Goal: Task Accomplishment & Management: Manage account settings

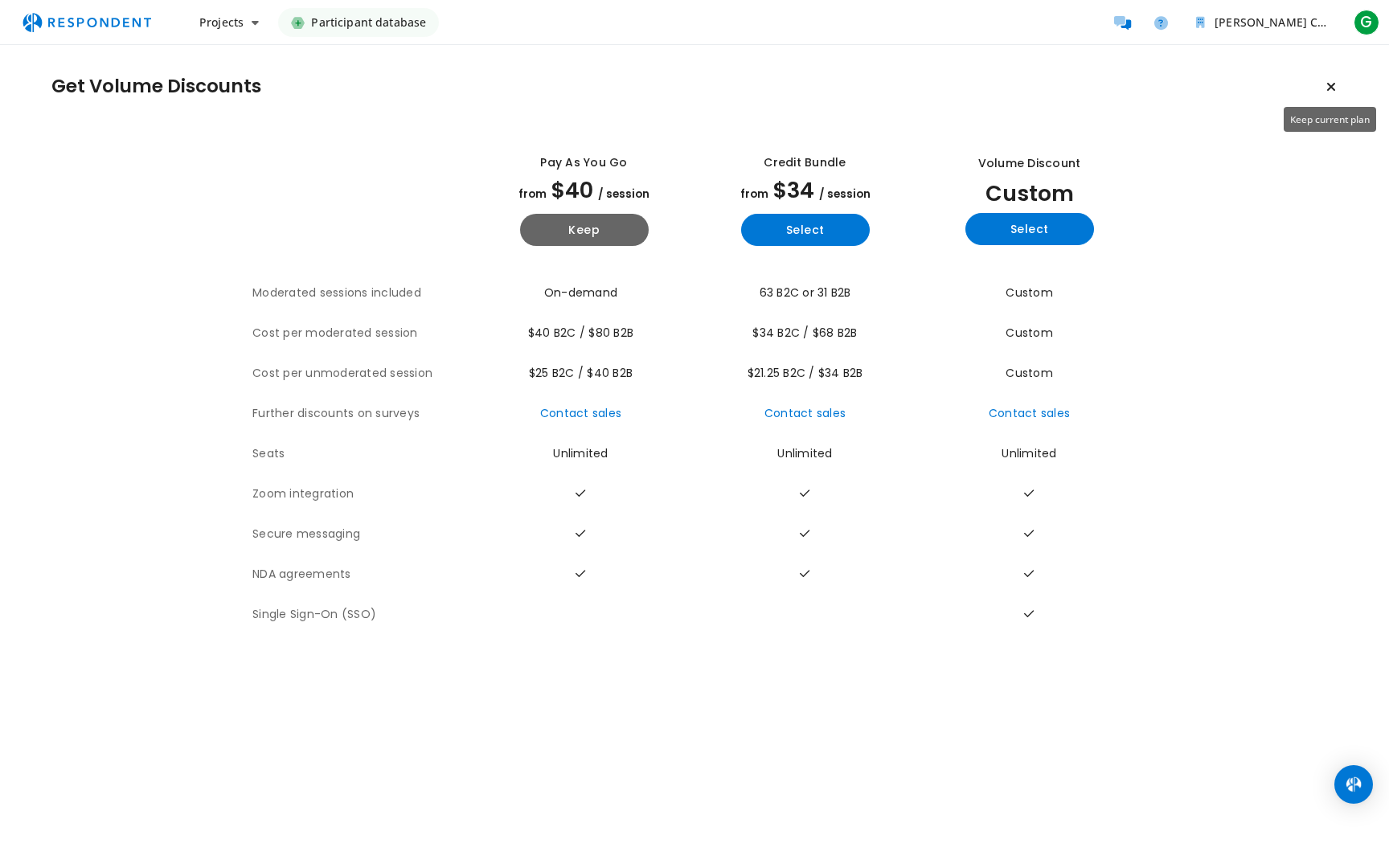
click at [691, 84] on icon "Keep current plan" at bounding box center [1331, 87] width 10 height 13
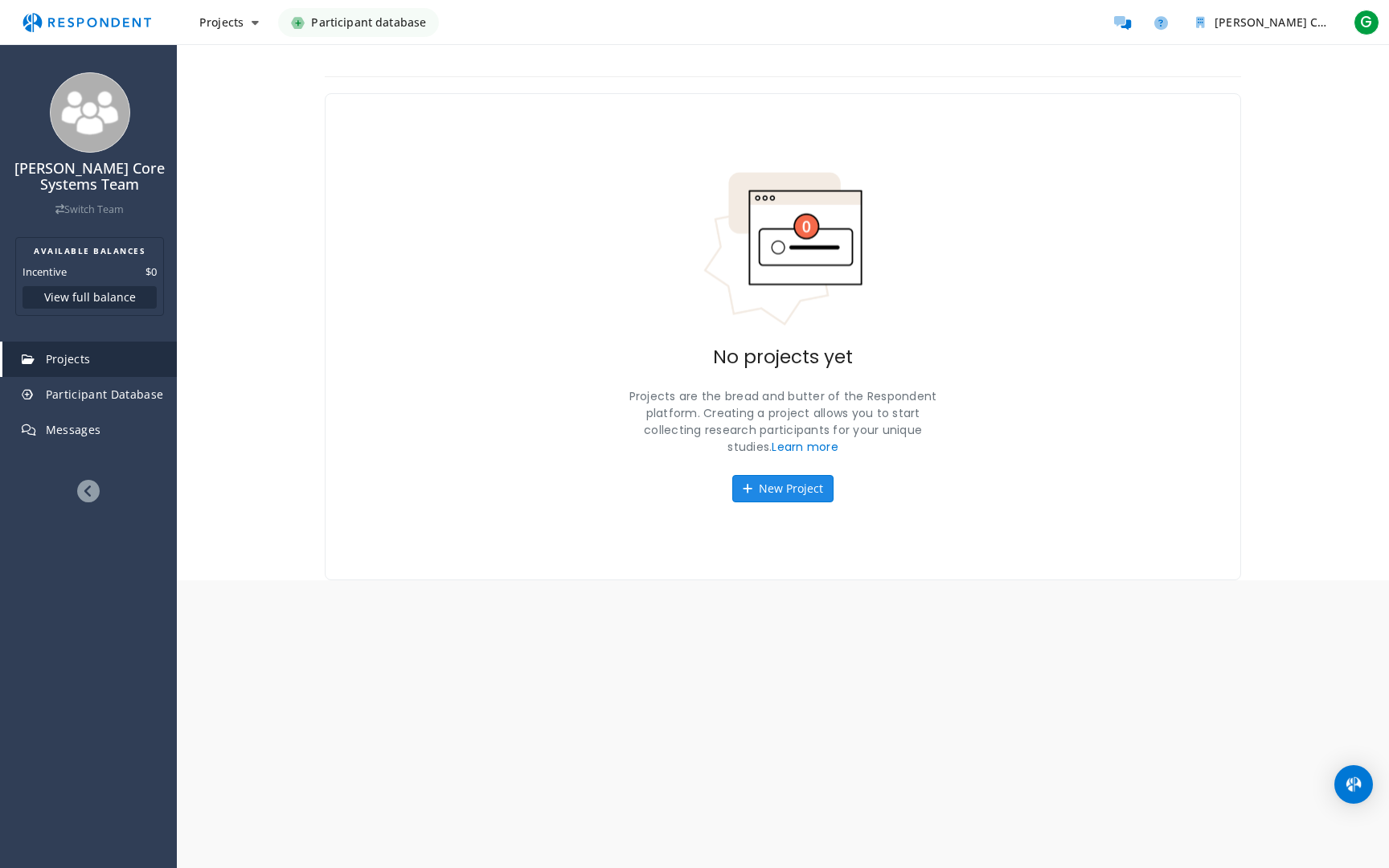
click at [691, 484] on icon at bounding box center [747, 488] width 10 height 12
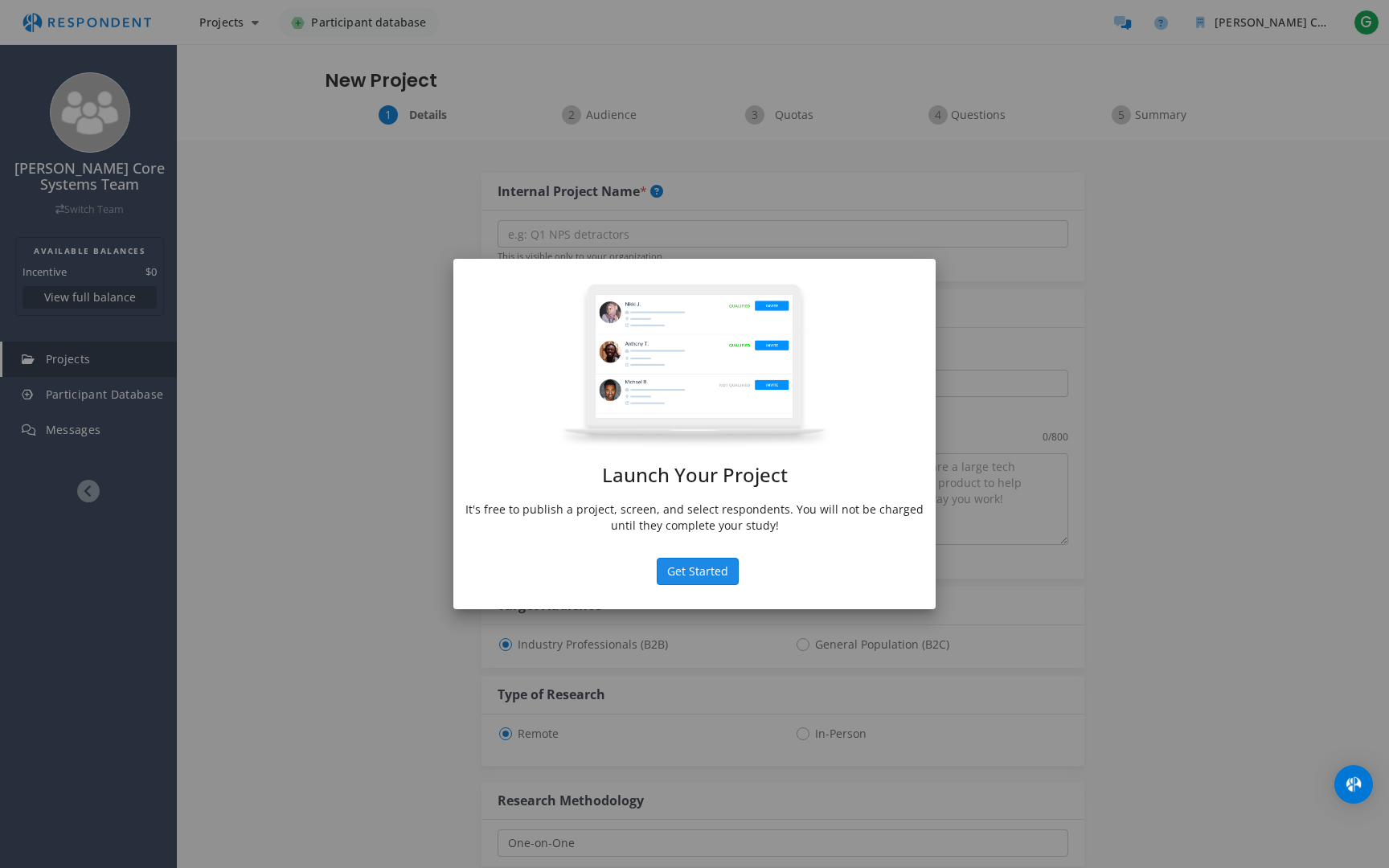
click at [691, 488] on button "Get Started" at bounding box center [697, 571] width 82 height 27
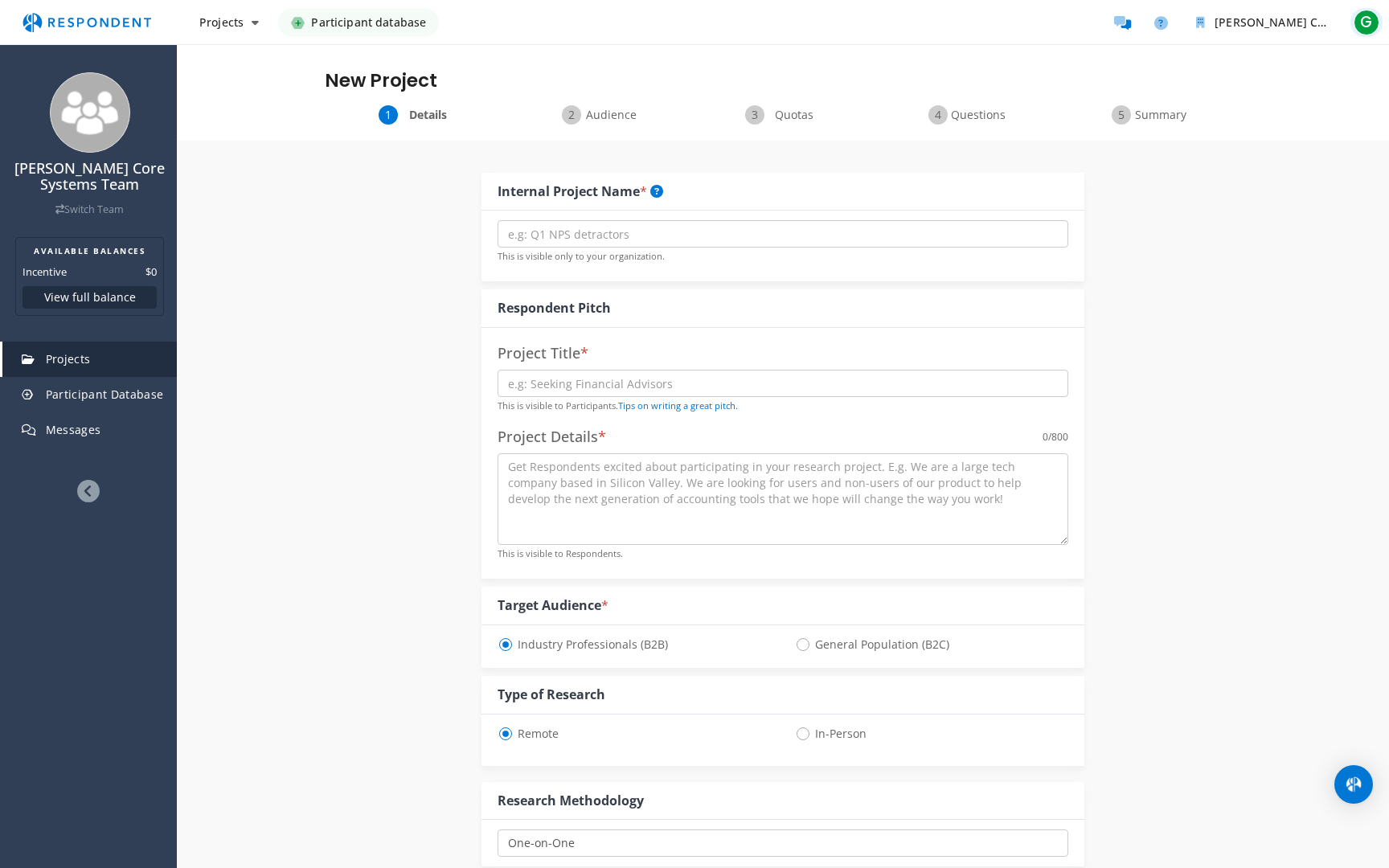
click at [691, 25] on span "G" at bounding box center [1366, 22] width 26 height 26
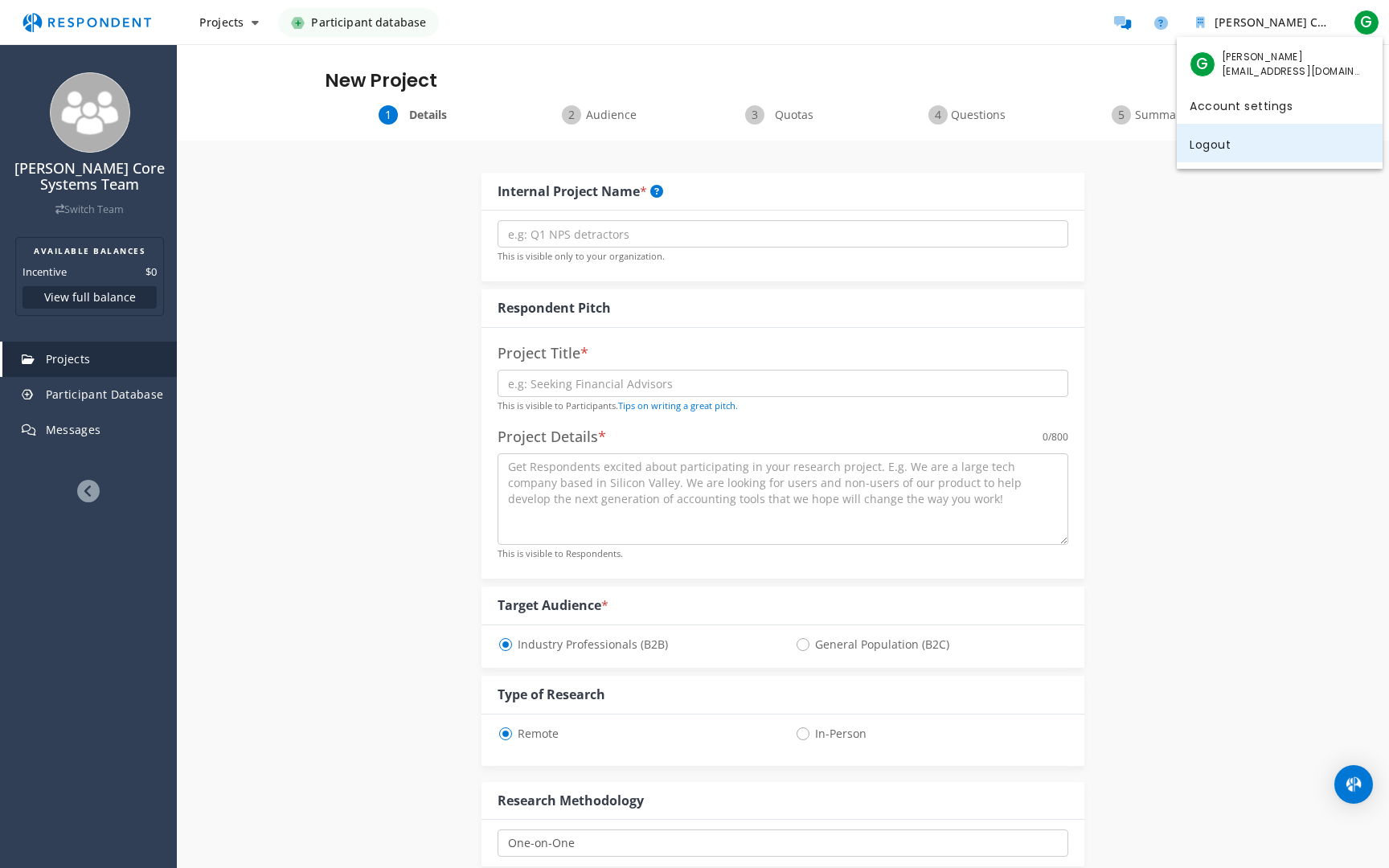
click at [691, 140] on link "Logout" at bounding box center [1279, 143] width 206 height 39
